Goal: Check status: Check status

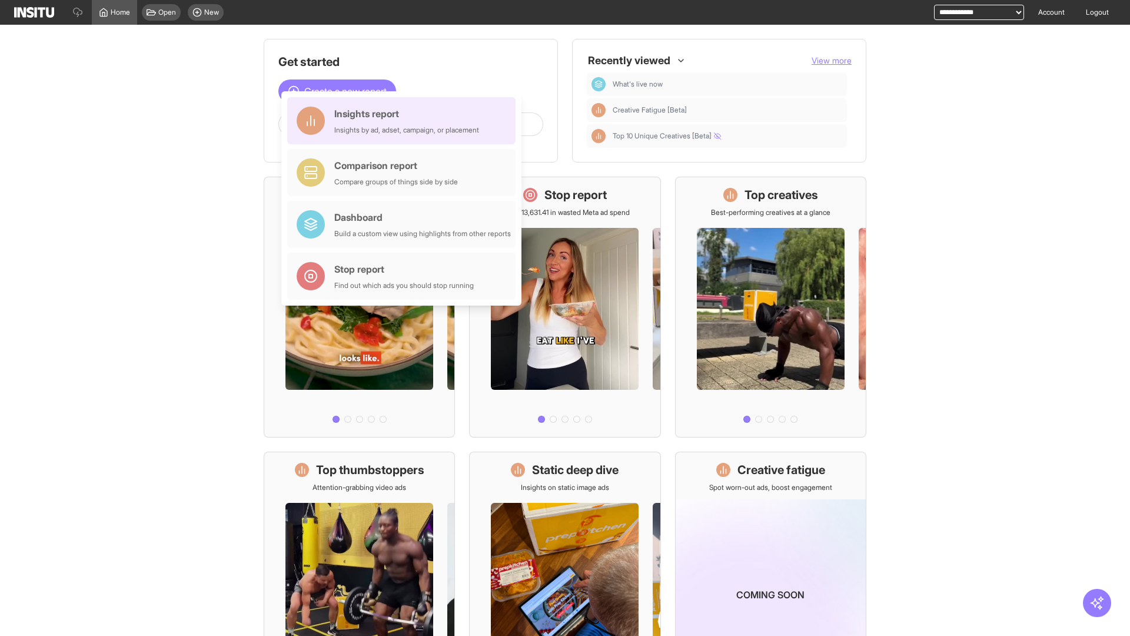
click at [404, 121] on div "Insights report Insights by ad, adset, campaign, or placement" at bounding box center [406, 121] width 145 height 28
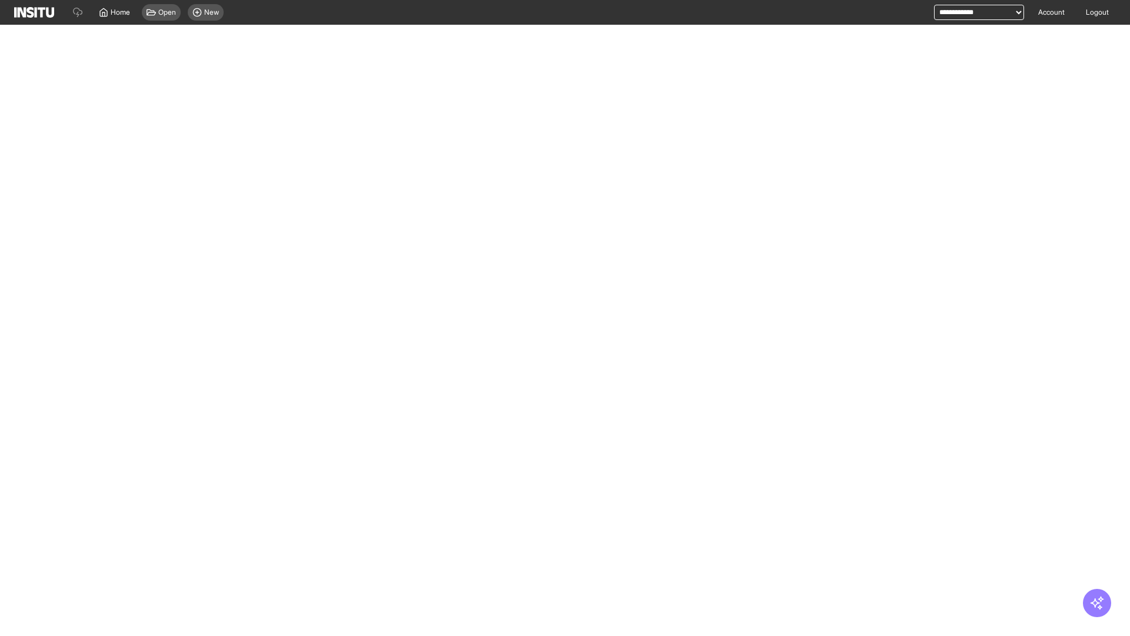
select select "**"
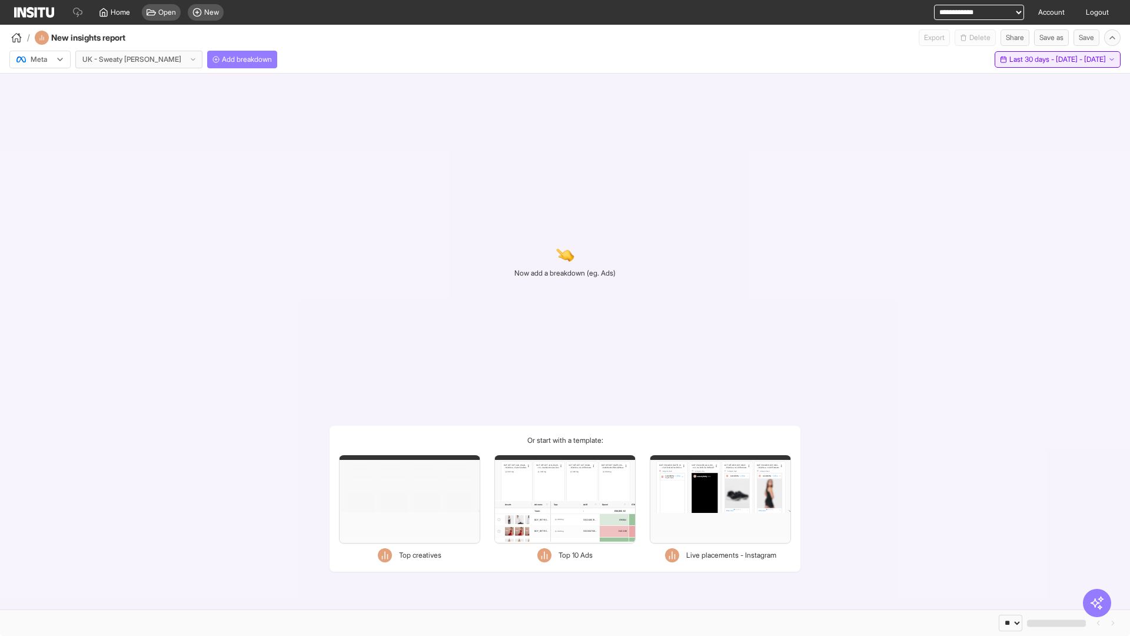
click at [1033, 59] on span "Last 30 days - [DATE] - [DATE]" at bounding box center [1057, 59] width 97 height 9
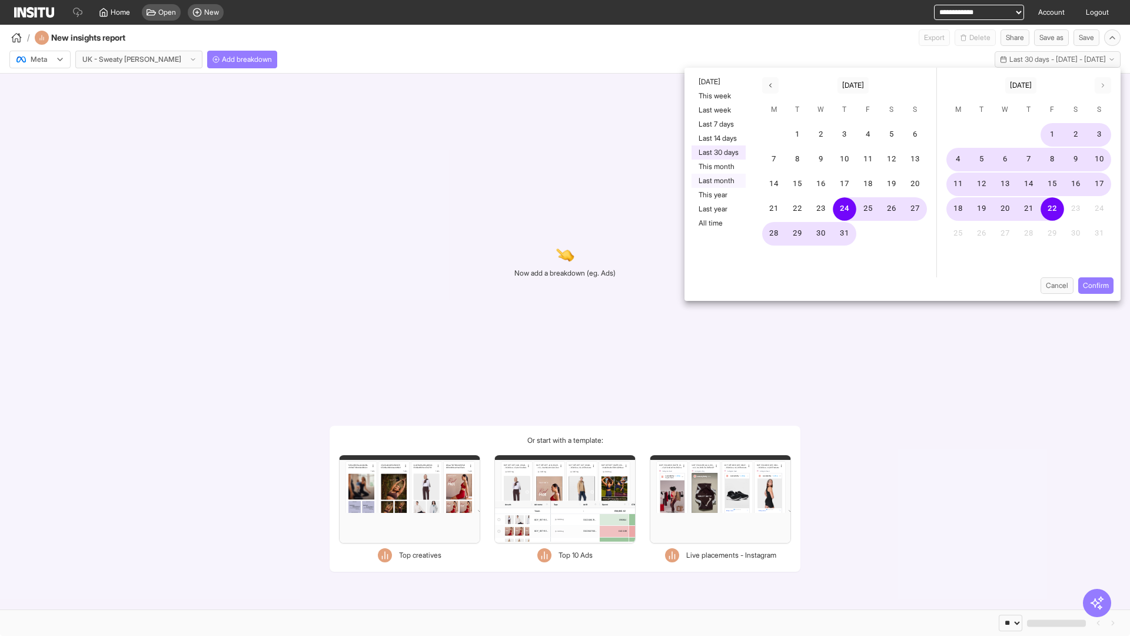
click at [717, 181] on button "Last month" at bounding box center [718, 181] width 54 height 14
